Goal: Task Accomplishment & Management: Complete application form

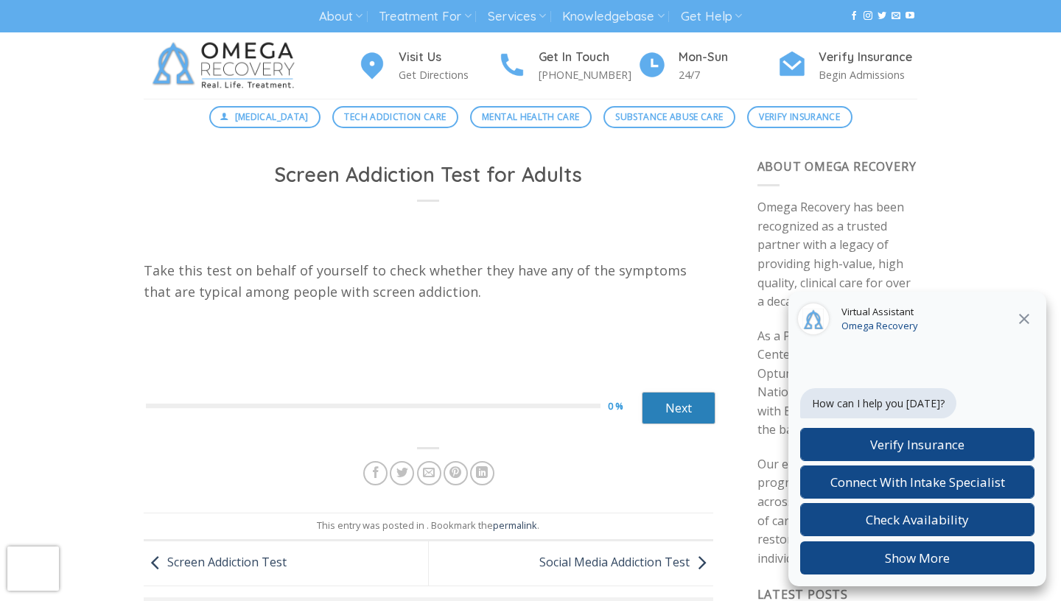
click at [679, 404] on link "Next" at bounding box center [679, 408] width 74 height 32
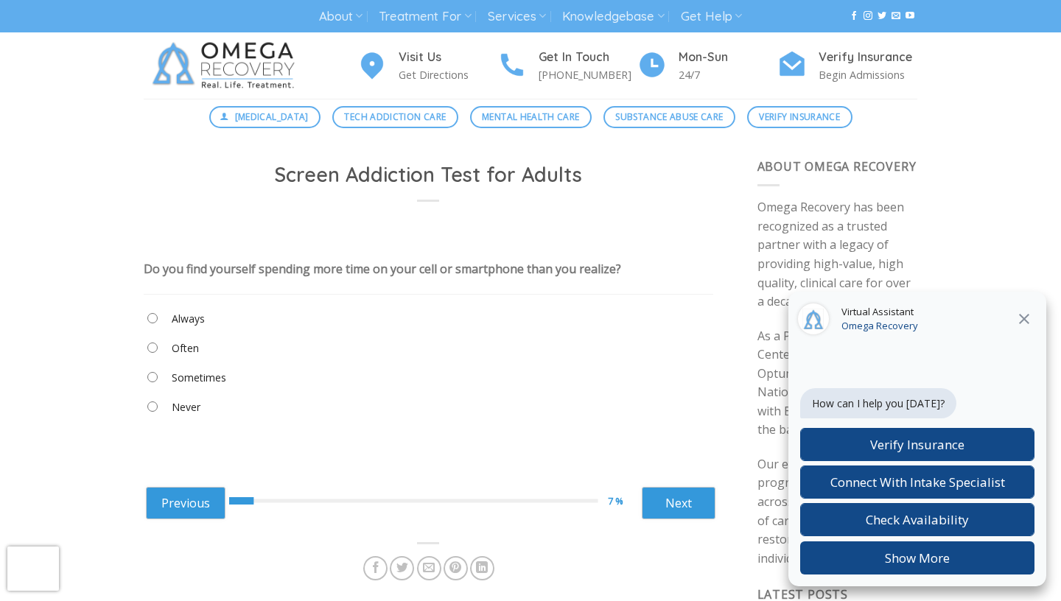
click at [181, 357] on label "Often" at bounding box center [185, 348] width 27 height 16
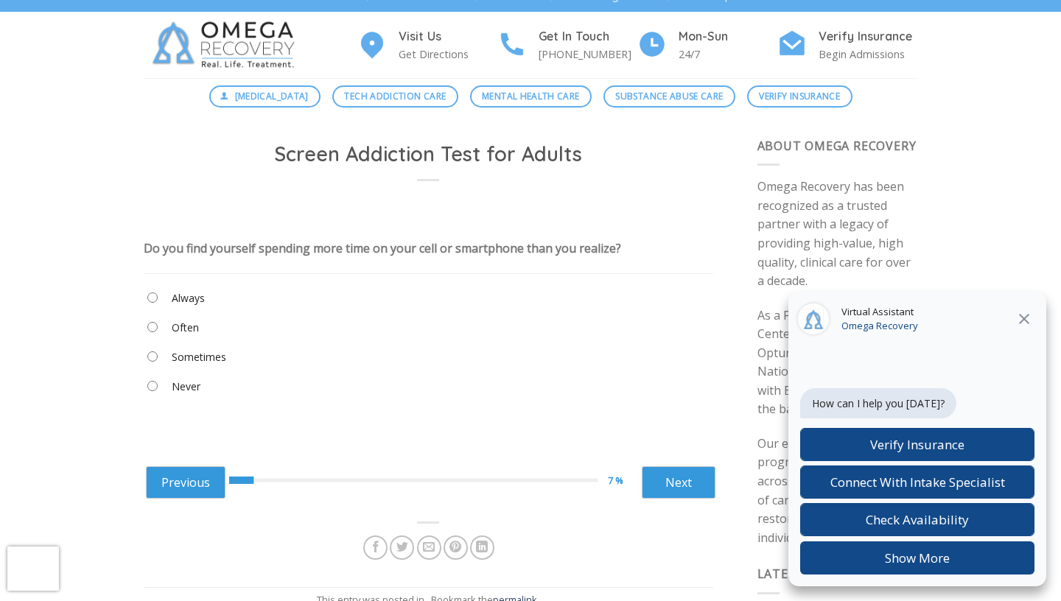
scroll to position [24, 0]
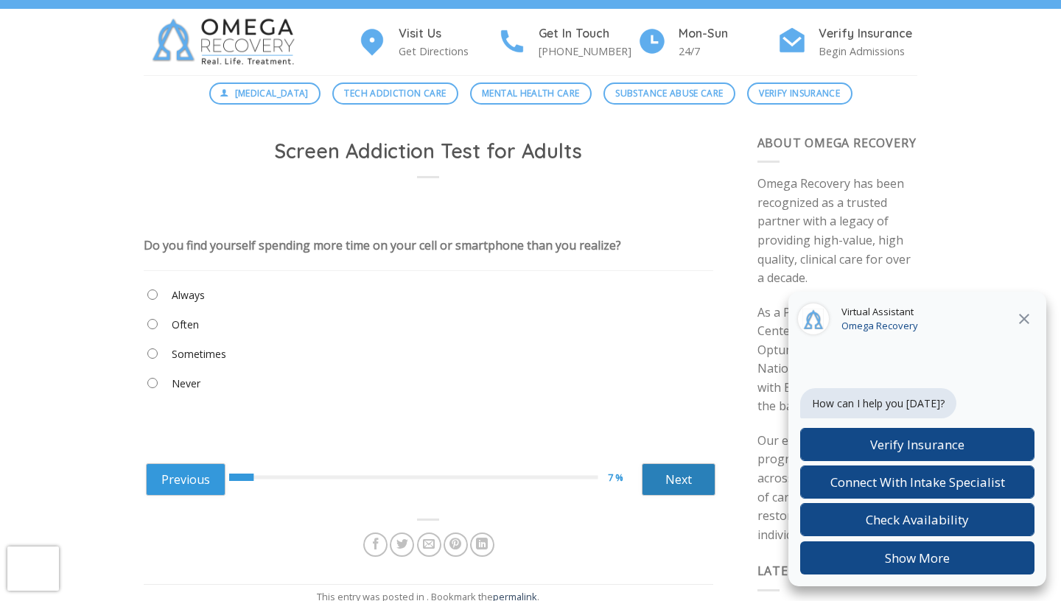
click at [689, 495] on link "Next" at bounding box center [679, 479] width 74 height 32
click at [188, 362] on label "Sometimes" at bounding box center [199, 354] width 55 height 16
click at [691, 496] on link "Next" at bounding box center [679, 479] width 74 height 32
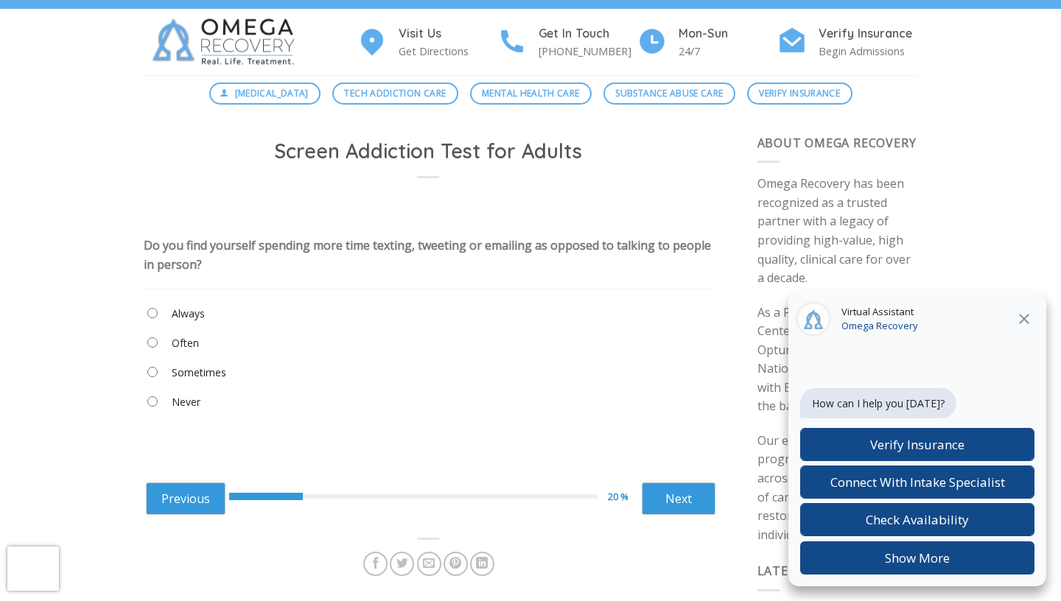
click at [207, 381] on label "Sometimes" at bounding box center [199, 373] width 55 height 16
click at [679, 505] on div "Previous 20 % Next ****** Next" at bounding box center [430, 497] width 569 height 58
click at [684, 515] on link "Next" at bounding box center [679, 498] width 74 height 32
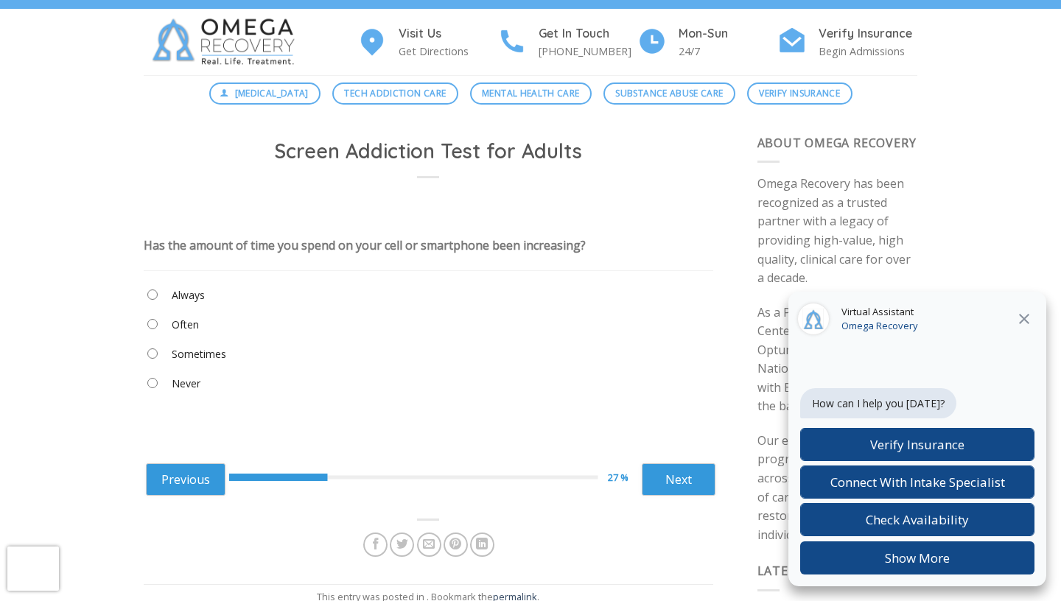
click at [185, 333] on label "Often" at bounding box center [185, 325] width 27 height 16
click at [176, 362] on label "Sometimes" at bounding box center [199, 354] width 55 height 16
click at [662, 496] on link "Next" at bounding box center [679, 479] width 74 height 32
click at [177, 333] on label "Often" at bounding box center [185, 325] width 27 height 16
click at [692, 496] on link "Next" at bounding box center [679, 479] width 74 height 32
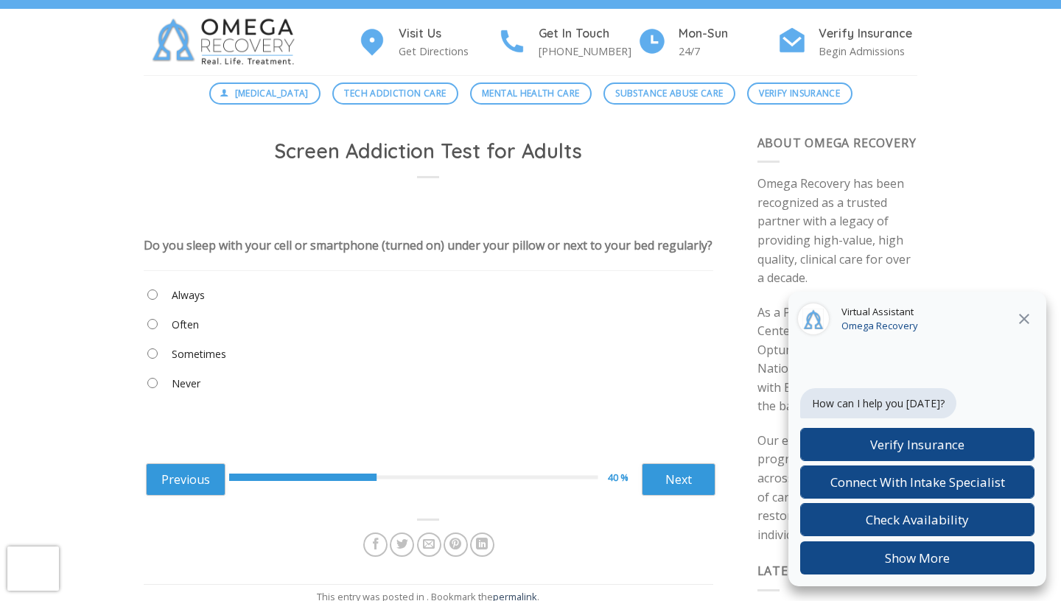
click at [181, 303] on label "Always" at bounding box center [188, 295] width 33 height 16
click at [674, 496] on link "Next" at bounding box center [679, 479] width 74 height 32
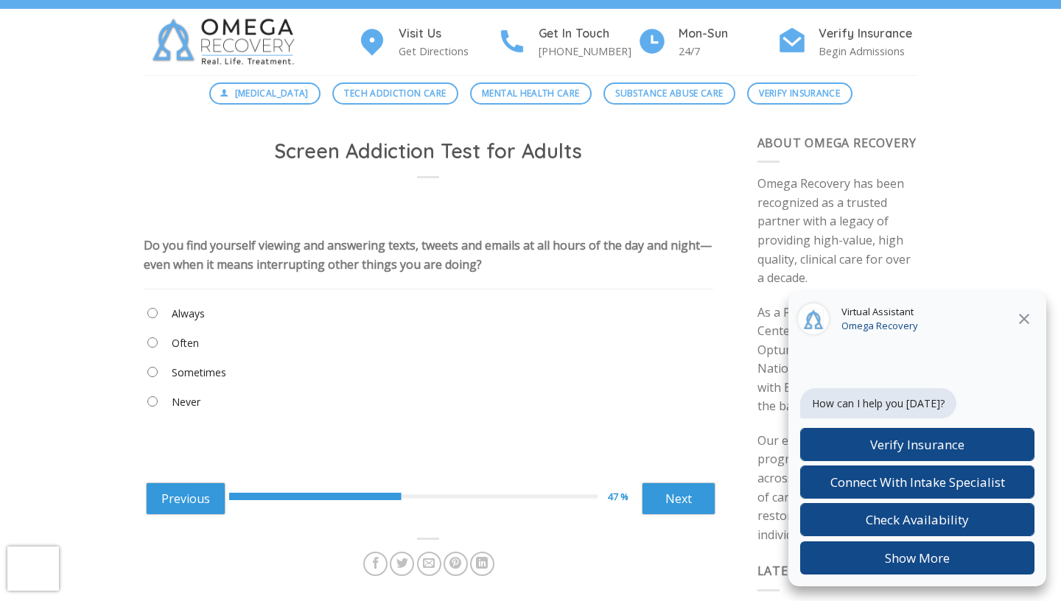
click at [186, 351] on label "Often" at bounding box center [185, 343] width 27 height 16
click at [683, 515] on link "Next" at bounding box center [679, 498] width 74 height 32
click at [190, 381] on label "Sometimes" at bounding box center [199, 373] width 55 height 16
click at [673, 515] on link "Next" at bounding box center [679, 498] width 74 height 32
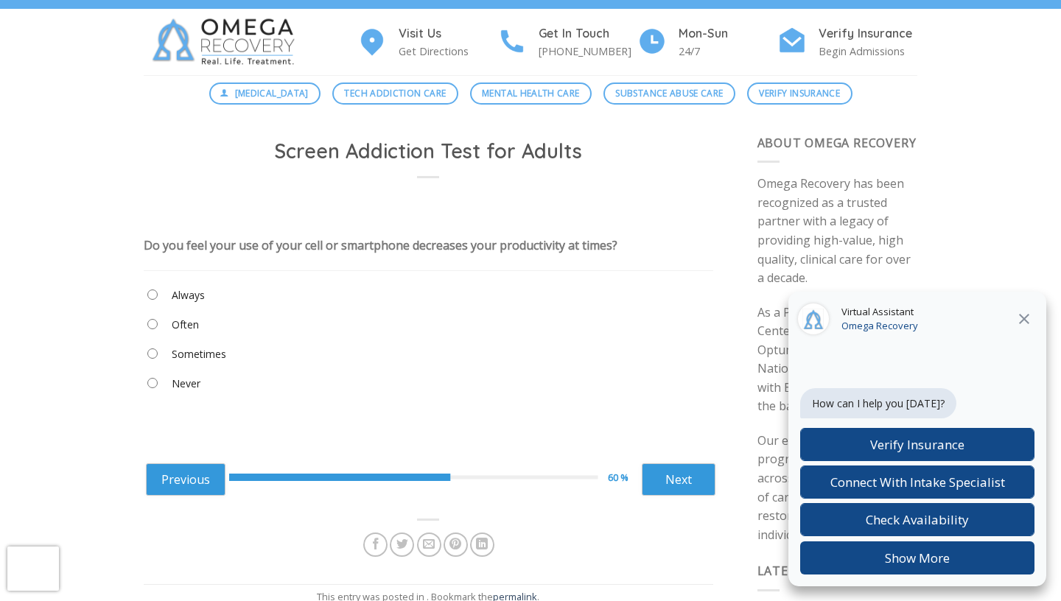
click at [186, 362] on label "Sometimes" at bounding box center [199, 354] width 55 height 16
click at [697, 496] on link "Next" at bounding box center [679, 479] width 74 height 32
click at [1027, 319] on icon at bounding box center [1024, 319] width 18 height 18
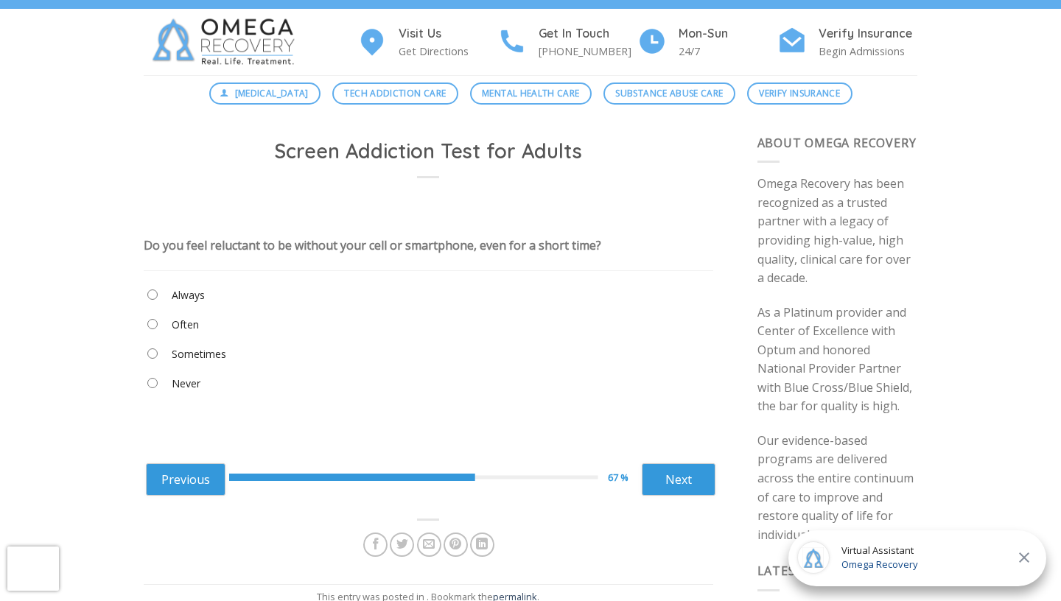
click at [683, 496] on link "Next" at bounding box center [679, 479] width 74 height 32
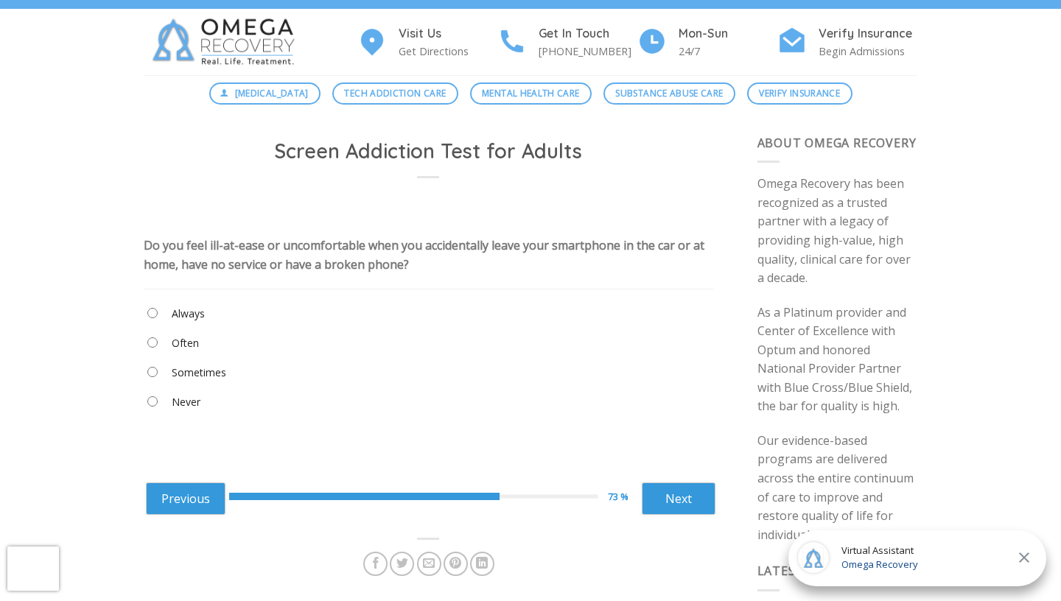
click at [183, 381] on label "Sometimes" at bounding box center [199, 373] width 55 height 16
click at [666, 513] on link "Next" at bounding box center [679, 498] width 74 height 32
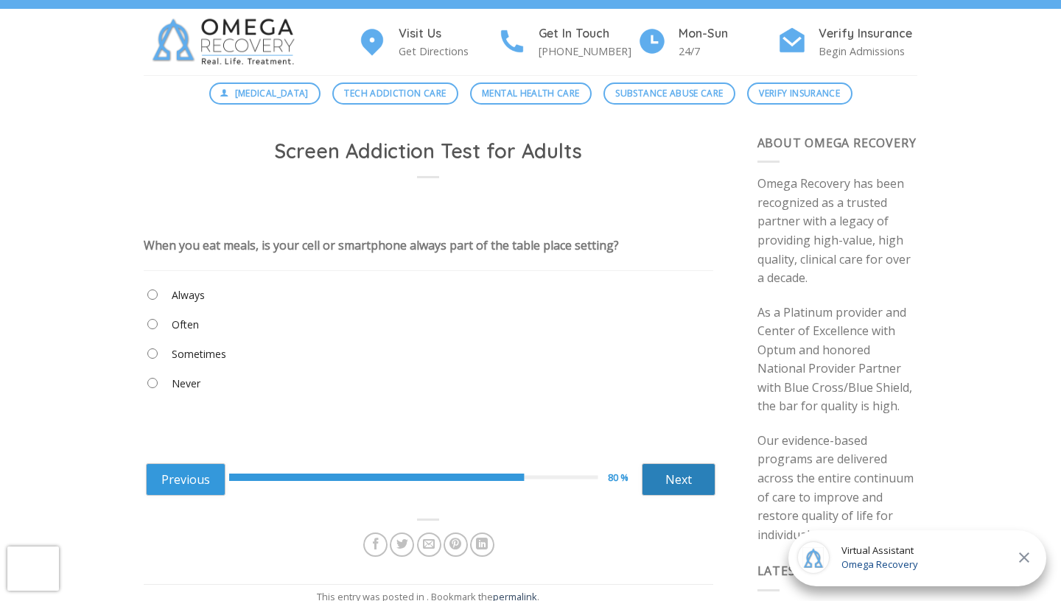
click at [676, 496] on link "Next" at bounding box center [679, 479] width 74 height 32
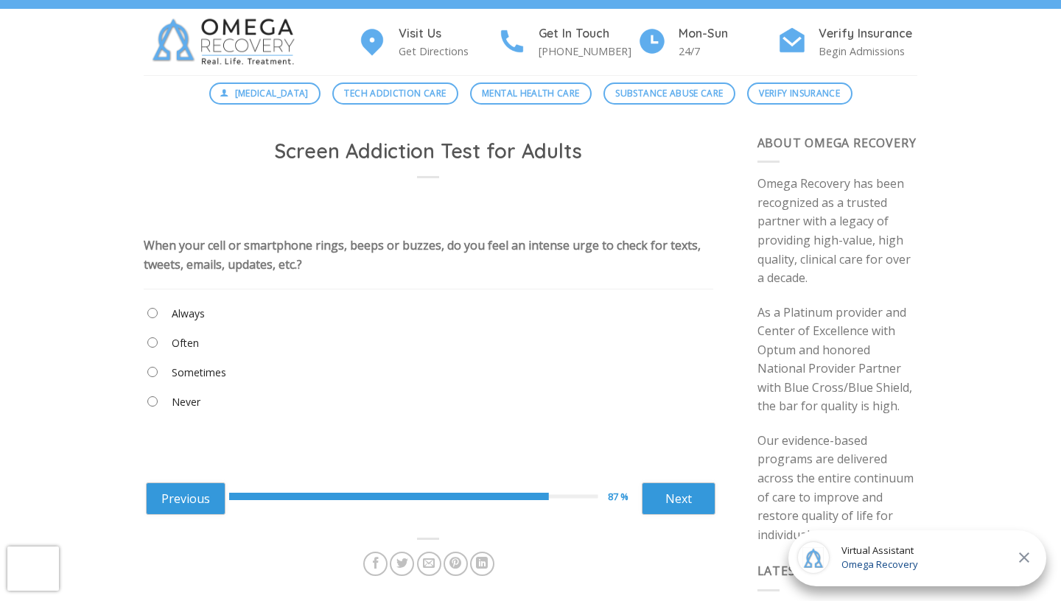
click at [183, 351] on label "Often" at bounding box center [185, 343] width 27 height 16
click at [675, 509] on link "Next" at bounding box center [679, 498] width 74 height 32
click at [647, 507] on link "Next" at bounding box center [679, 498] width 74 height 32
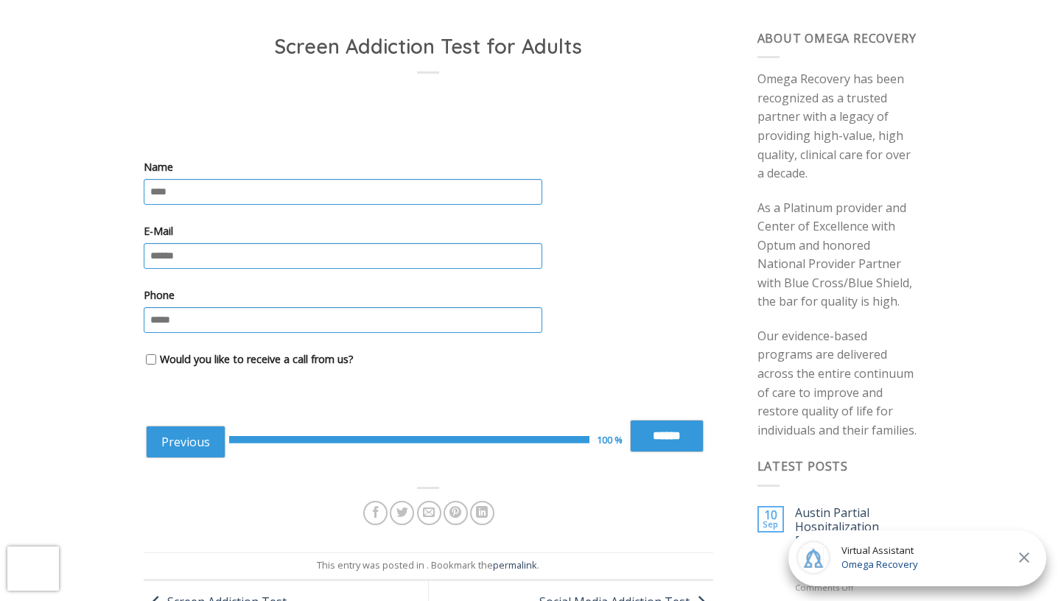
scroll to position [132, 0]
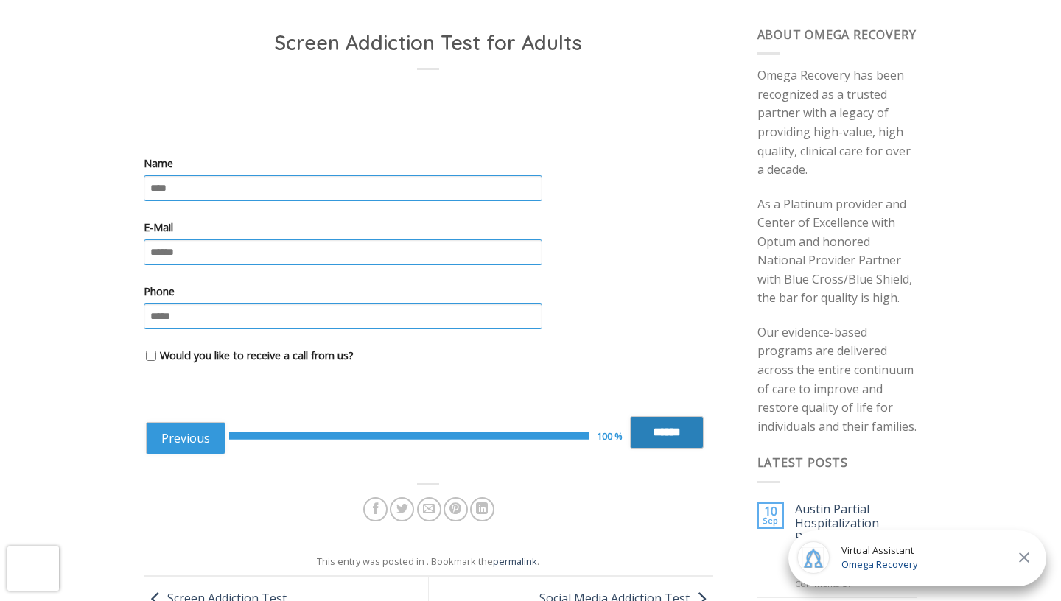
click at [647, 429] on input "******" at bounding box center [667, 432] width 74 height 32
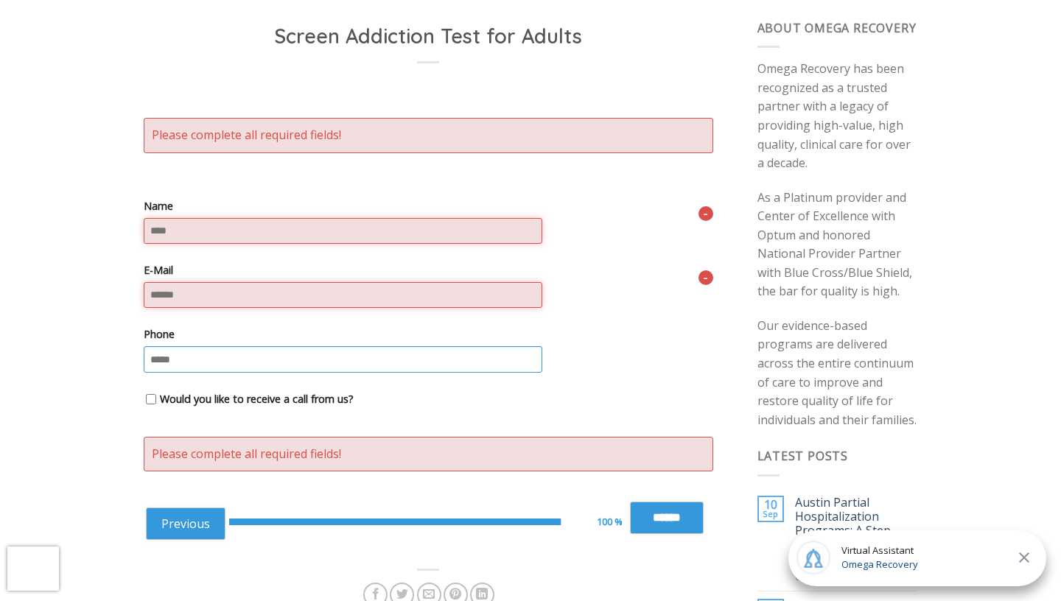
scroll to position [138, 0]
click at [356, 232] on input "Name" at bounding box center [343, 232] width 399 height 26
type input "*********"
click at [189, 300] on input "E-Mail" at bounding box center [343, 296] width 399 height 26
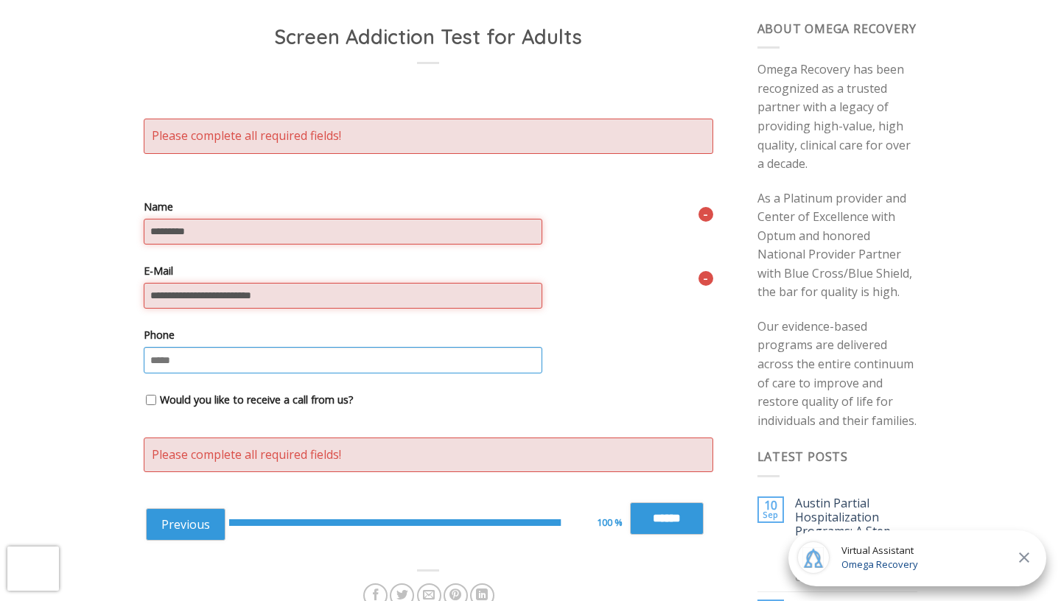
type input "**********"
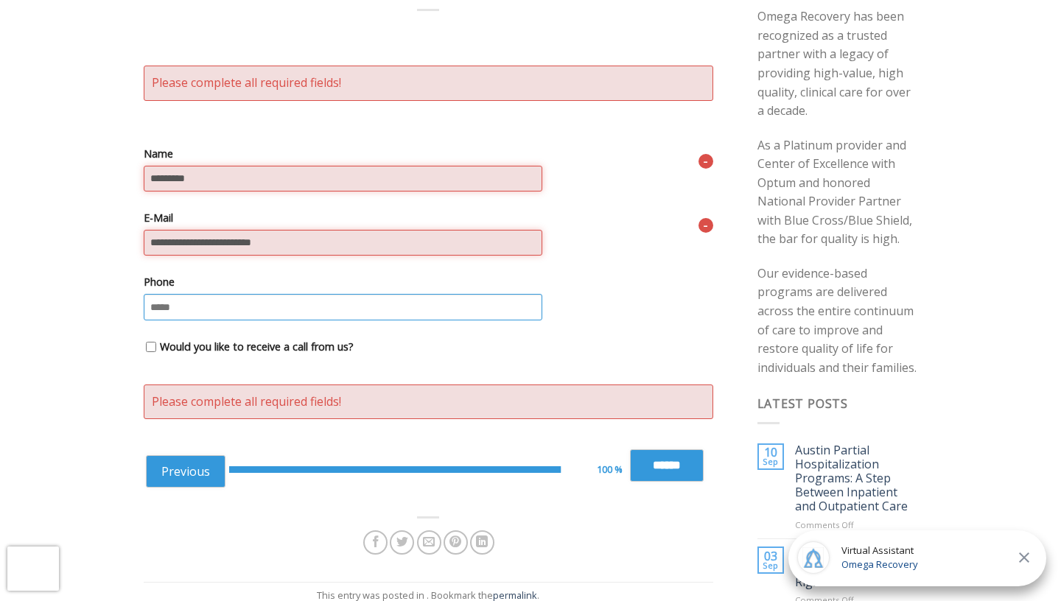
scroll to position [198, 0]
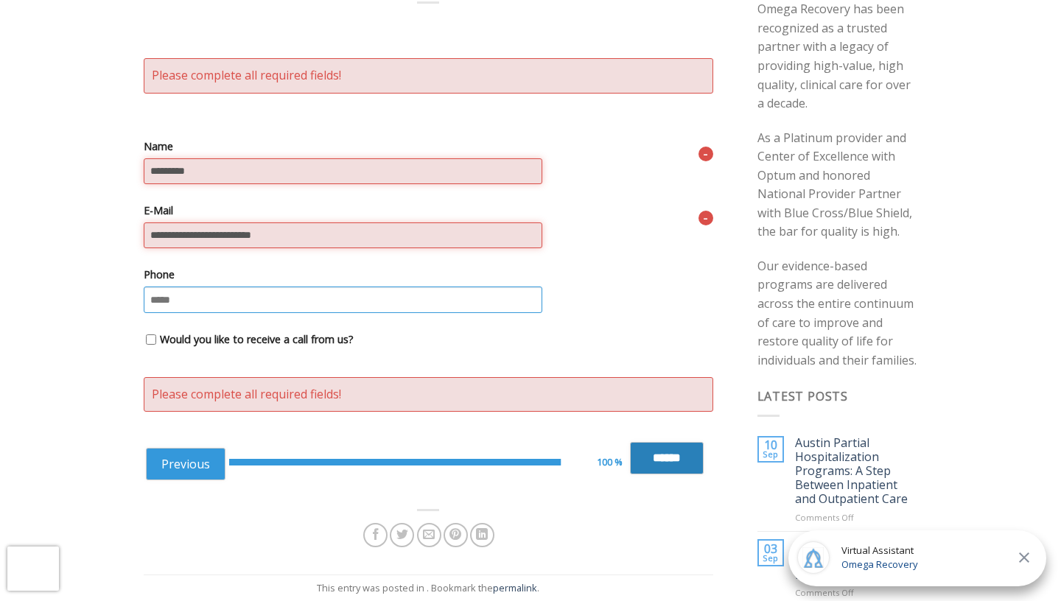
click at [647, 464] on input "******" at bounding box center [667, 458] width 74 height 32
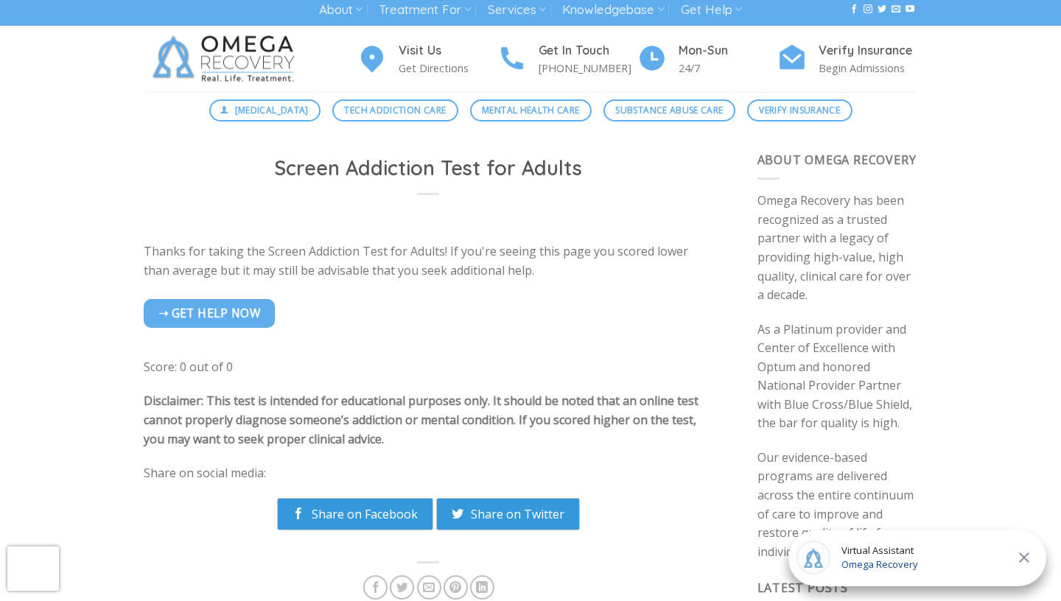
scroll to position [0, 0]
